Goal: Information Seeking & Learning: Understand process/instructions

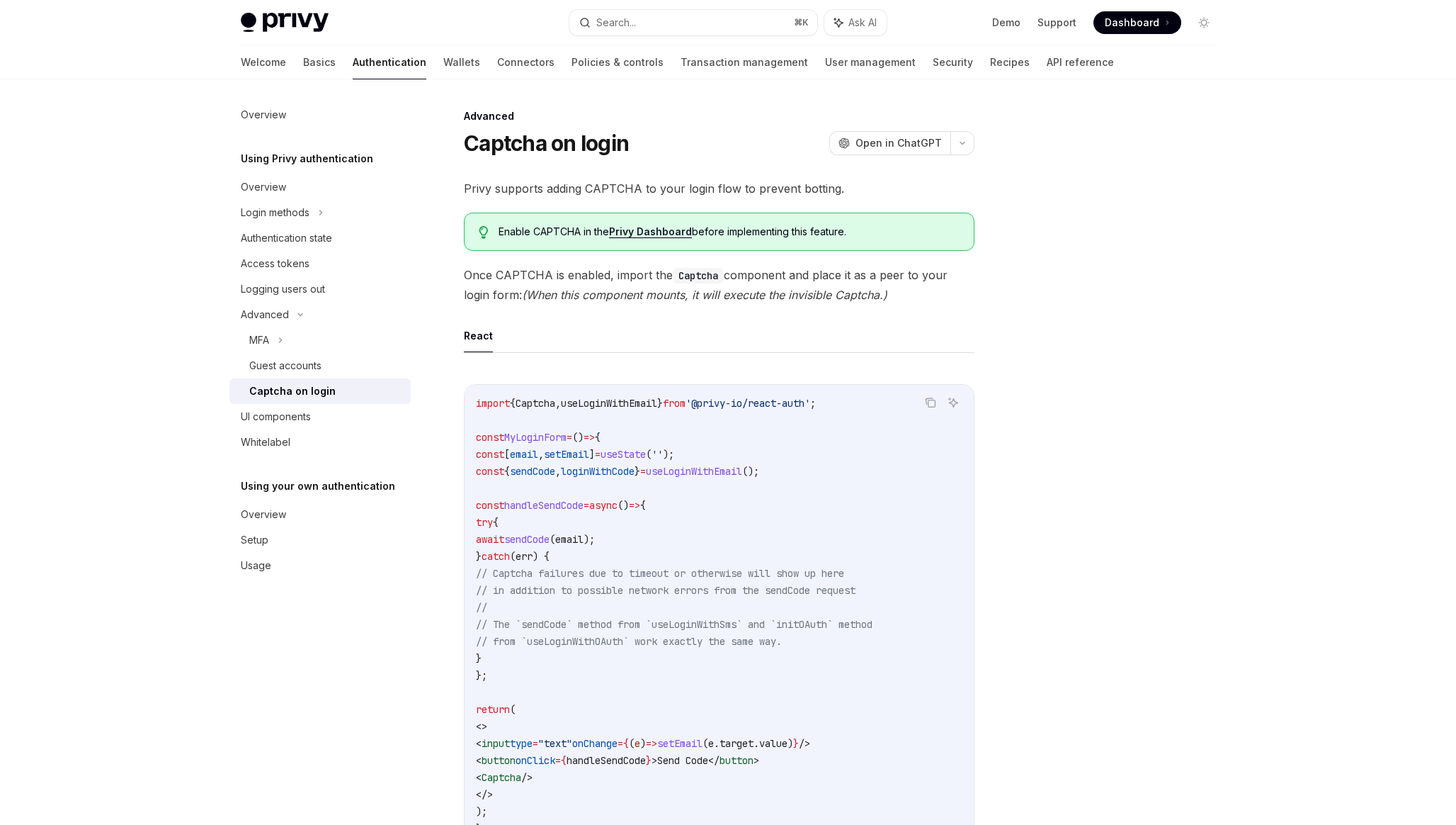
scroll to position [299, 0]
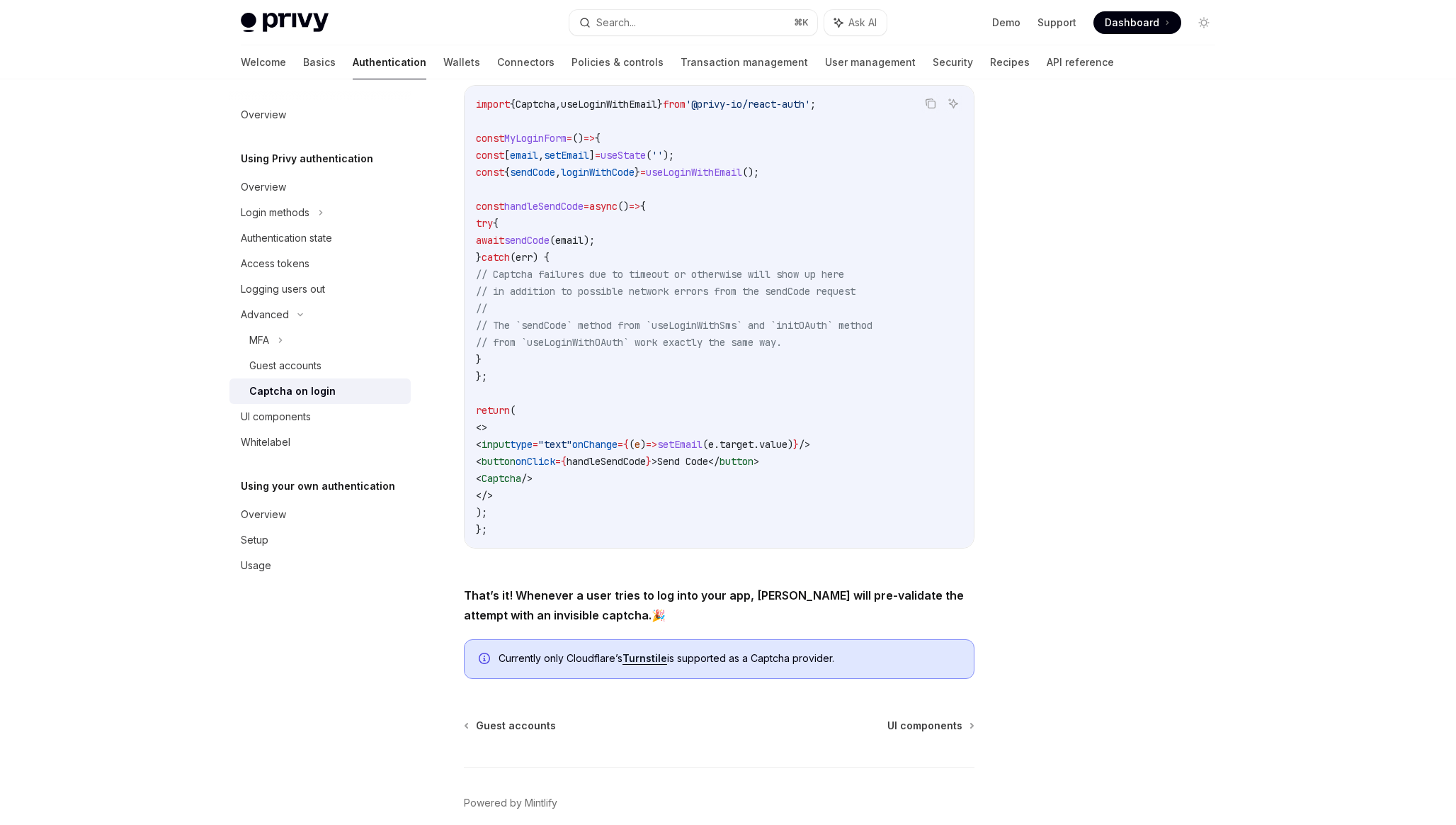
drag, startPoint x: 578, startPoint y: 481, endPoint x: 517, endPoint y: 483, distance: 61.0
click at [513, 483] on code "import { Captcha , useLoginWithEmail } from '@privy-io/react-auth' ; const MyLo…" at bounding box center [719, 317] width 487 height 442
copy span "< Captcha />"
click at [630, 458] on span "handleSendCode" at bounding box center [606, 462] width 80 height 13
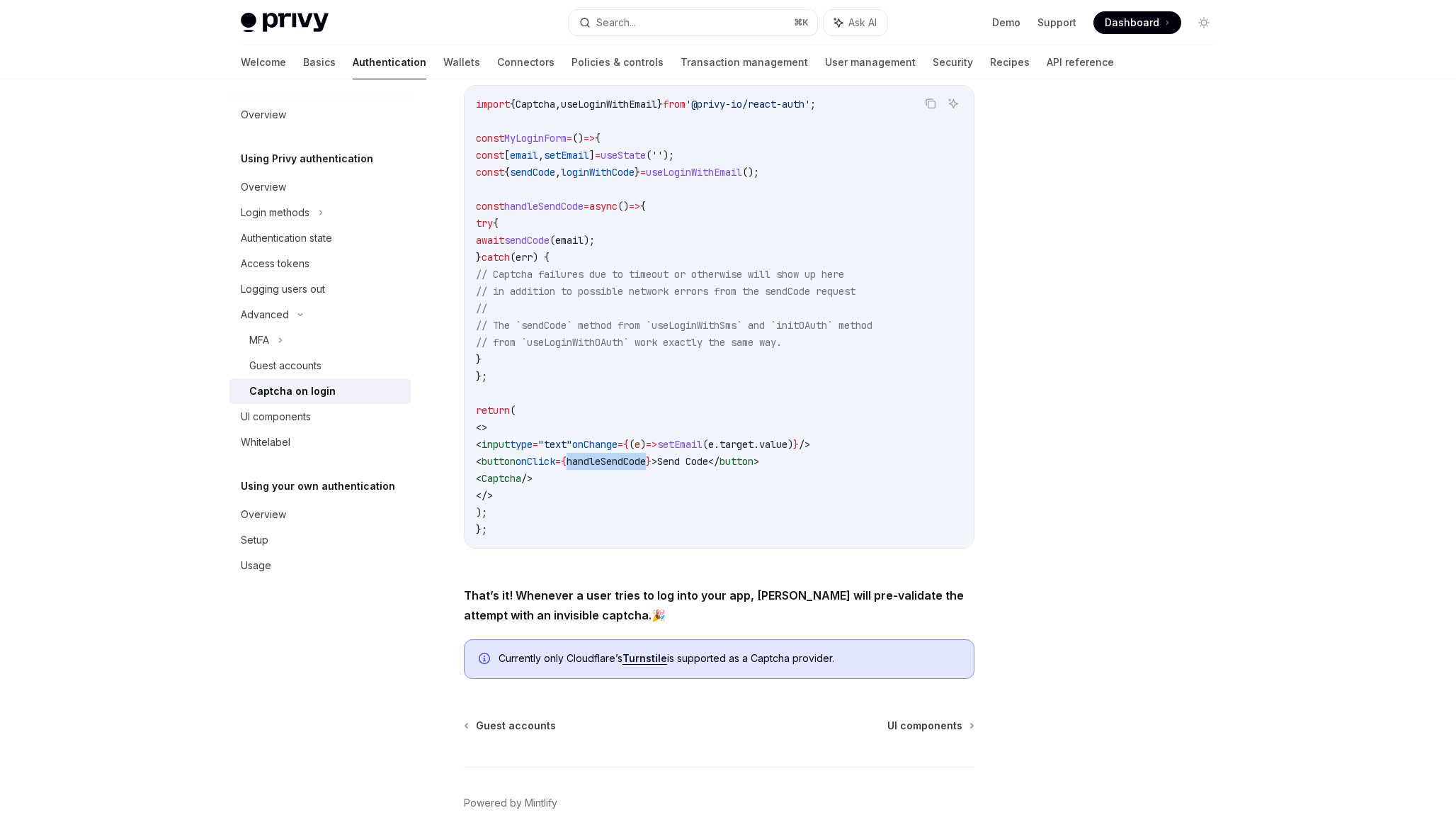
click at [630, 458] on span "handleSendCode" at bounding box center [606, 462] width 80 height 13
copy span "handleSendCode"
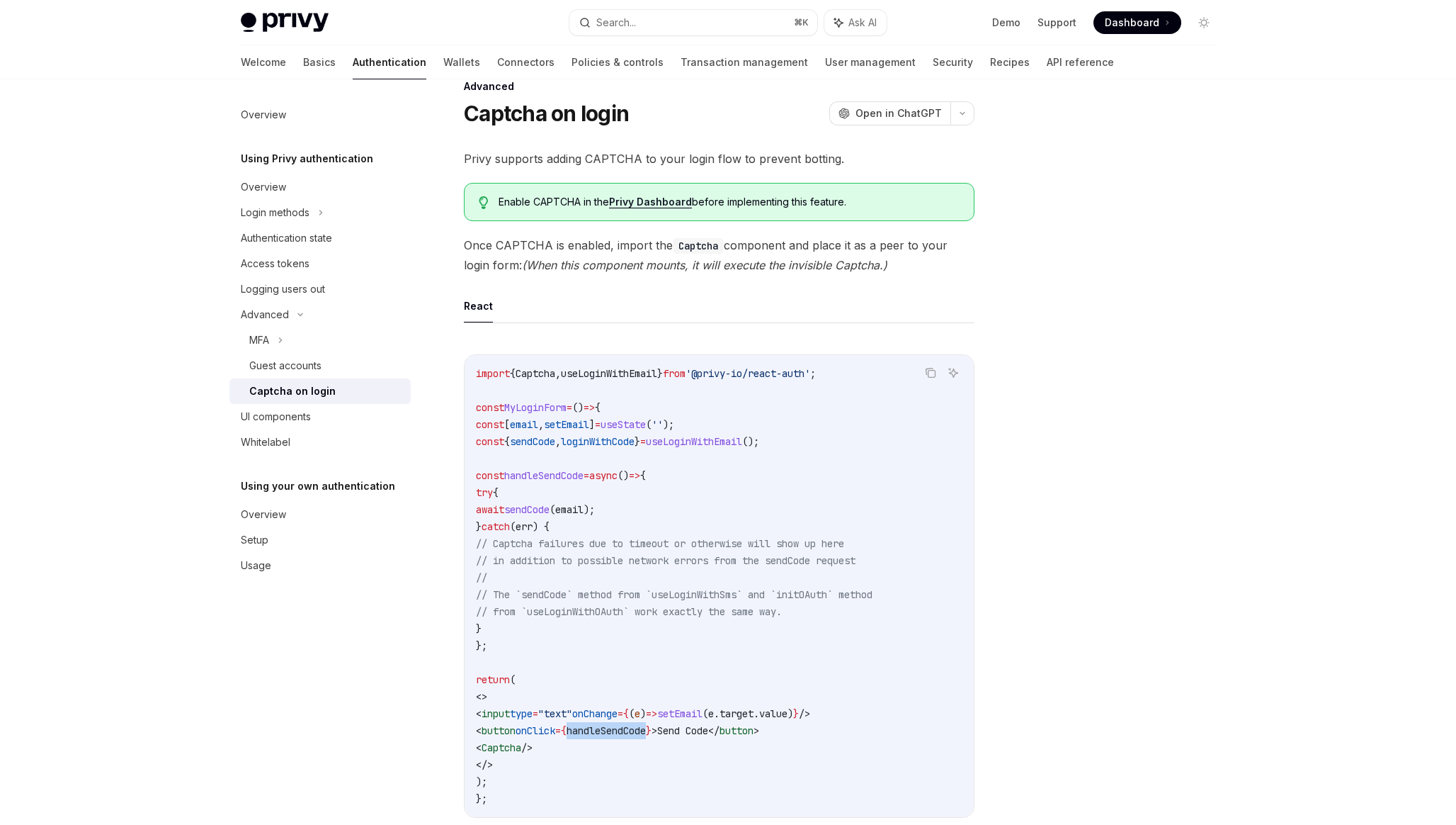
scroll to position [34, 0]
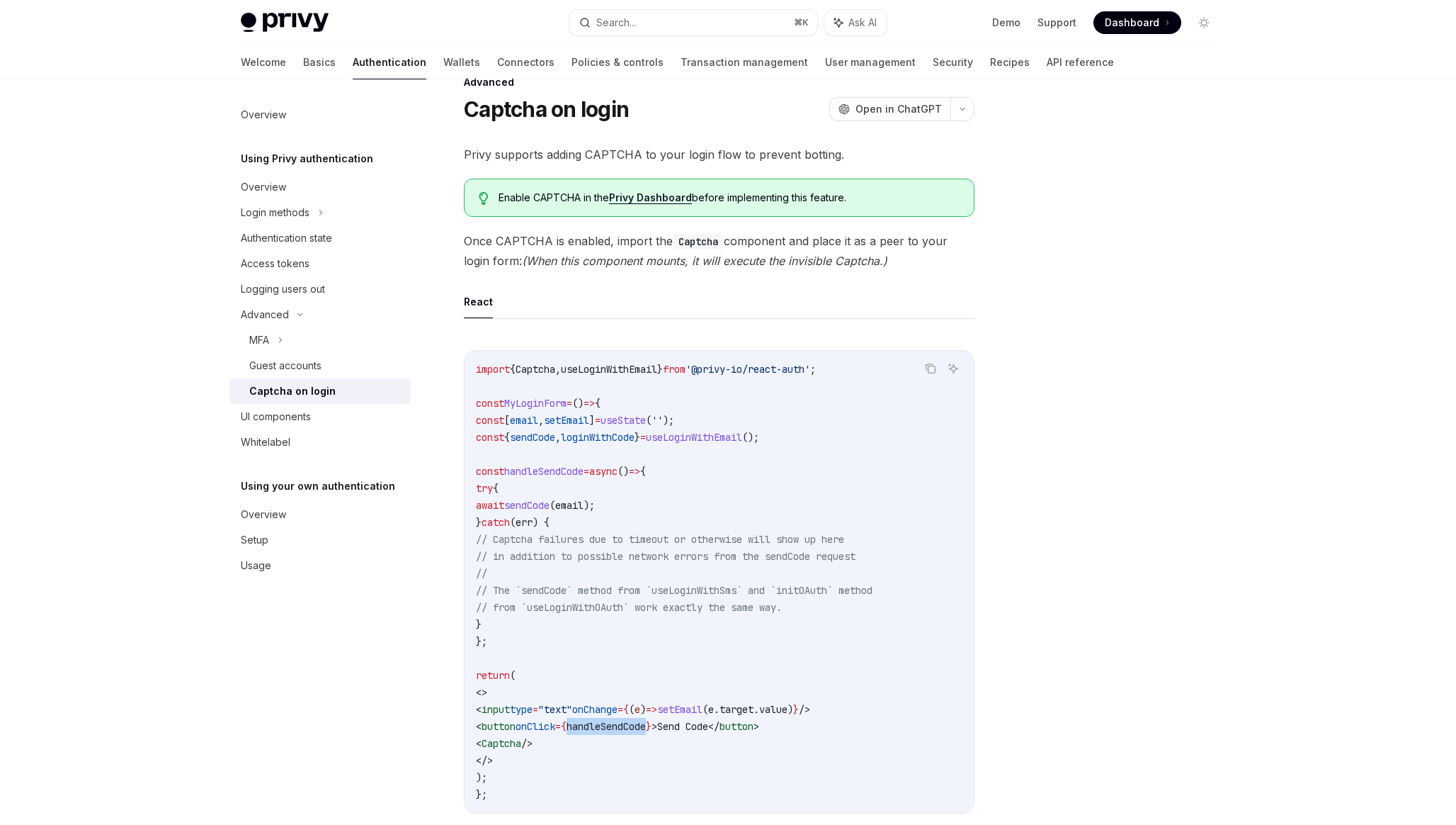
drag, startPoint x: 512, startPoint y: 744, endPoint x: 583, endPoint y: 737, distance: 71.3
click at [583, 737] on code "import { Captcha , useLoginWithEmail } from '@privy-io/react-auth' ; const MyLo…" at bounding box center [719, 582] width 487 height 442
copy span "< Captcha />"
